Goal: Task Accomplishment & Management: Manage account settings

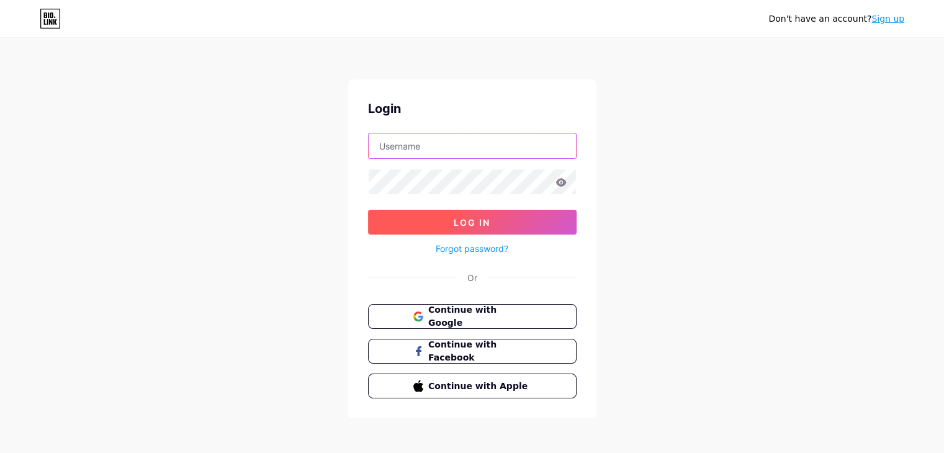
type input "[EMAIL_ADDRESS][DOMAIN_NAME]"
click at [466, 223] on span "Log In" at bounding box center [471, 222] width 37 height 11
